Goal: Task Accomplishment & Management: Complete application form

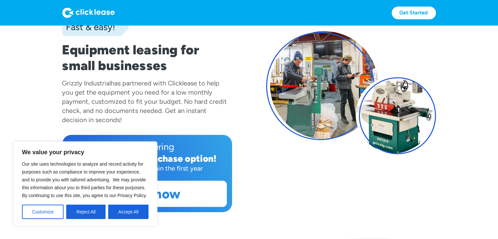
click at [224, 155] on div "Now offering 12 month early purchase option! Purchase outright within the first…" at bounding box center [147, 173] width 170 height 77
click at [130, 215] on button "Accept All" at bounding box center [128, 212] width 40 height 14
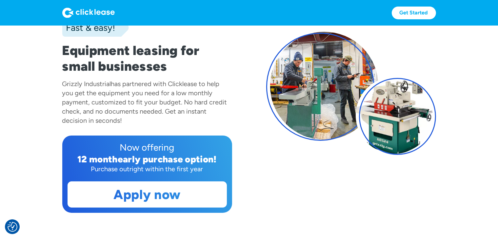
scroll to position [66, 0]
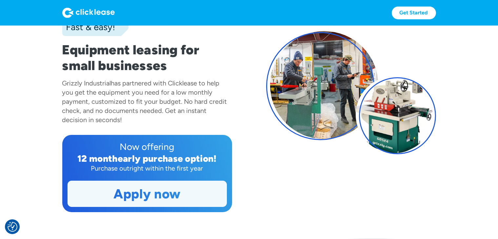
click at [180, 195] on link "Apply now" at bounding box center [147, 194] width 159 height 26
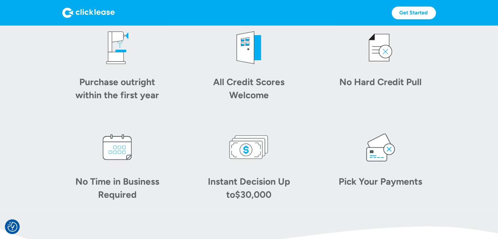
scroll to position [328, 0]
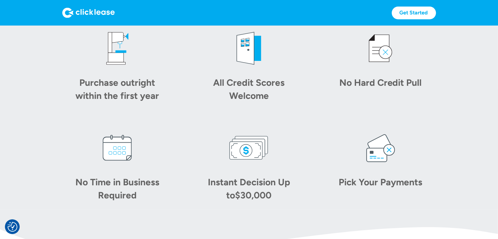
click at [253, 156] on img at bounding box center [248, 147] width 39 height 39
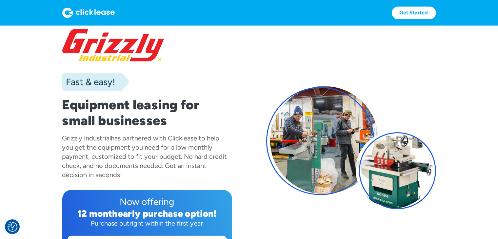
scroll to position [0, 0]
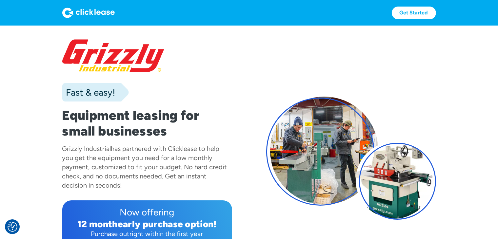
click at [123, 92] on div "Fast & easy!" at bounding box center [95, 92] width 67 height 18
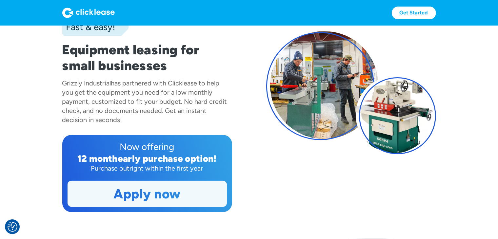
click at [190, 196] on link "Apply now" at bounding box center [147, 194] width 159 height 26
